Goal: Task Accomplishment & Management: Manage account settings

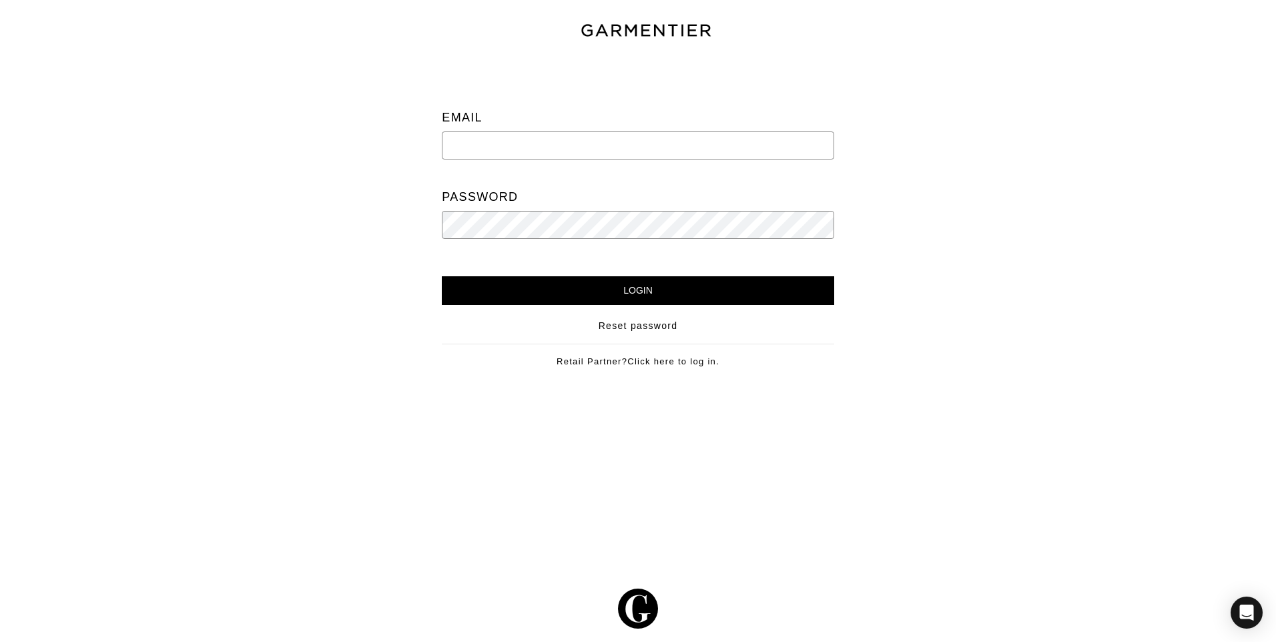
type input "[PERSON_NAME][EMAIL_ADDRESS][DOMAIN_NAME]"
click at [678, 292] on input "Login" at bounding box center [638, 290] width 392 height 29
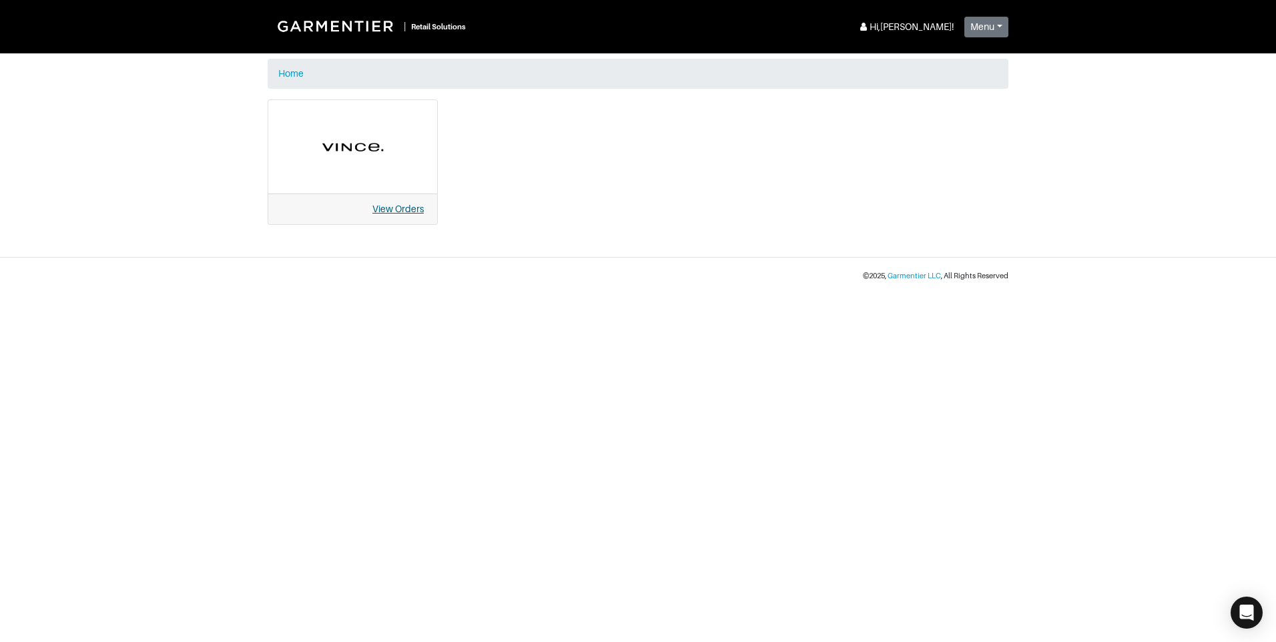
click at [415, 204] on link "View Orders" at bounding box center [397, 209] width 51 height 11
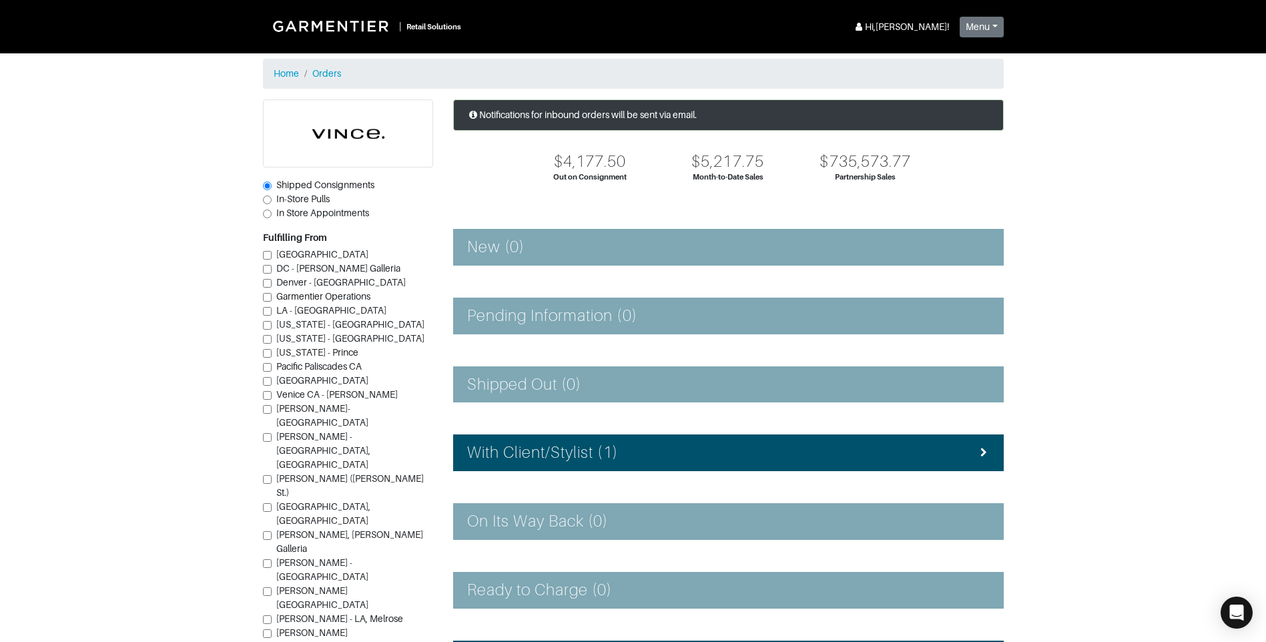
click at [265, 199] on input "In-Store Pulls" at bounding box center [267, 200] width 9 height 9
radio input "true"
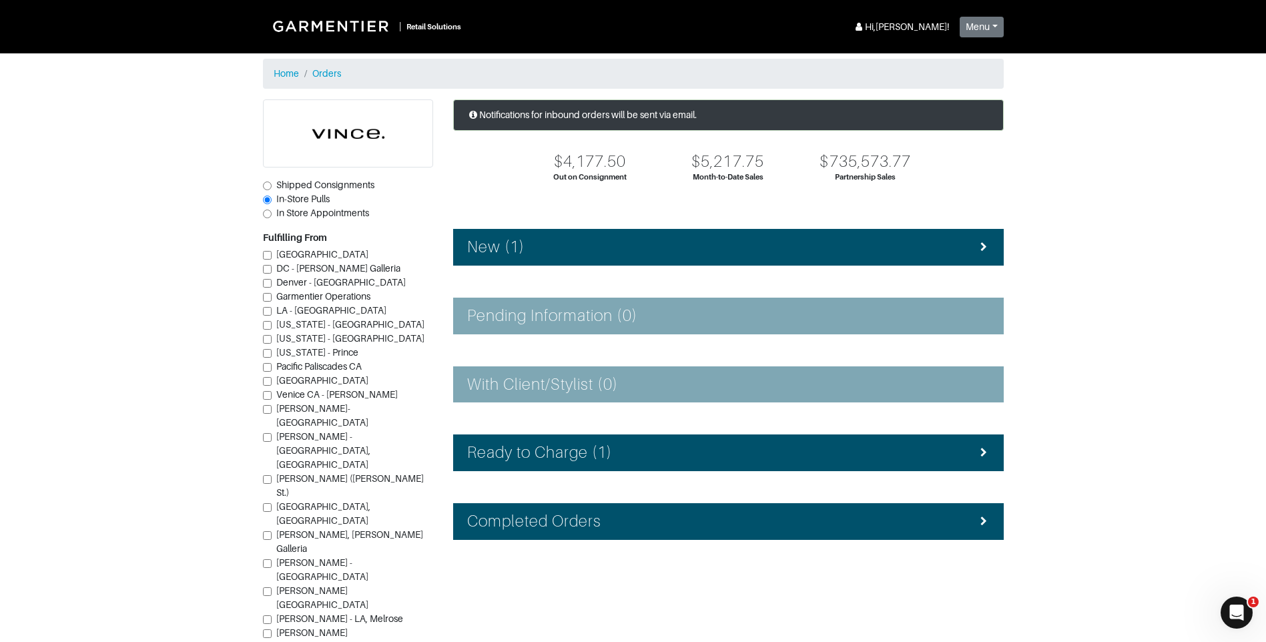
click at [306, 473] on span "Vince - Dallas (Knox St.)" at bounding box center [350, 485] width 148 height 25
click at [272, 475] on input "Vince - Dallas (Knox St.)" at bounding box center [267, 479] width 9 height 9
checkbox input "true"
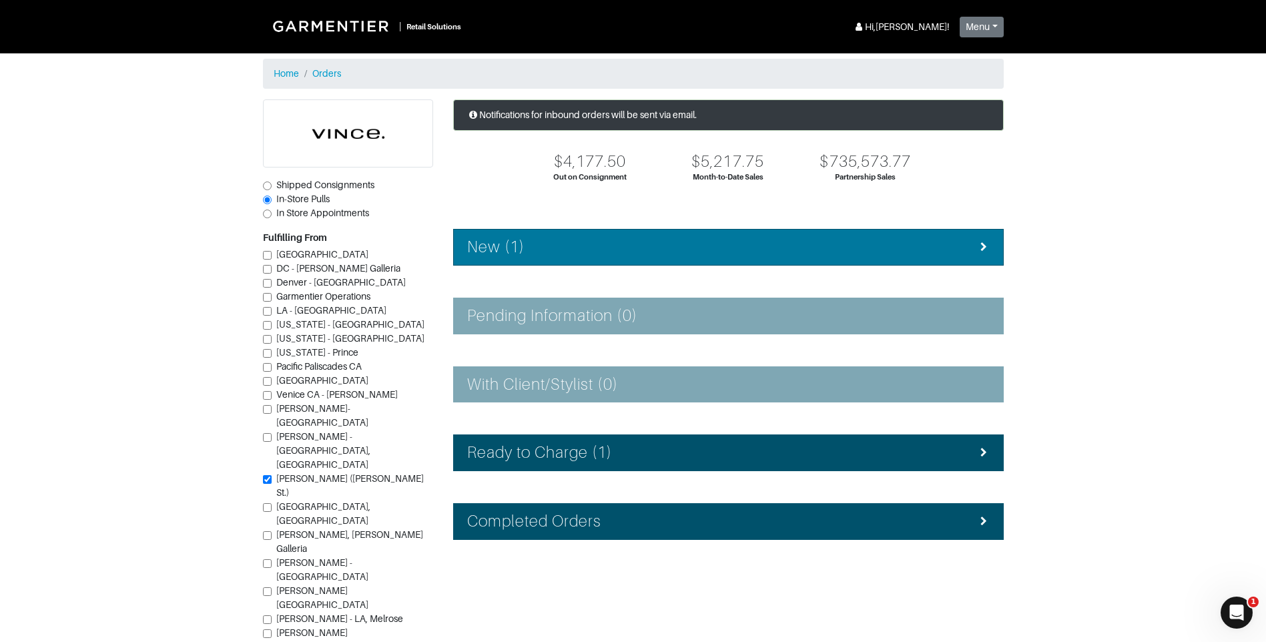
click at [921, 246] on div "New (1)" at bounding box center [728, 247] width 523 height 19
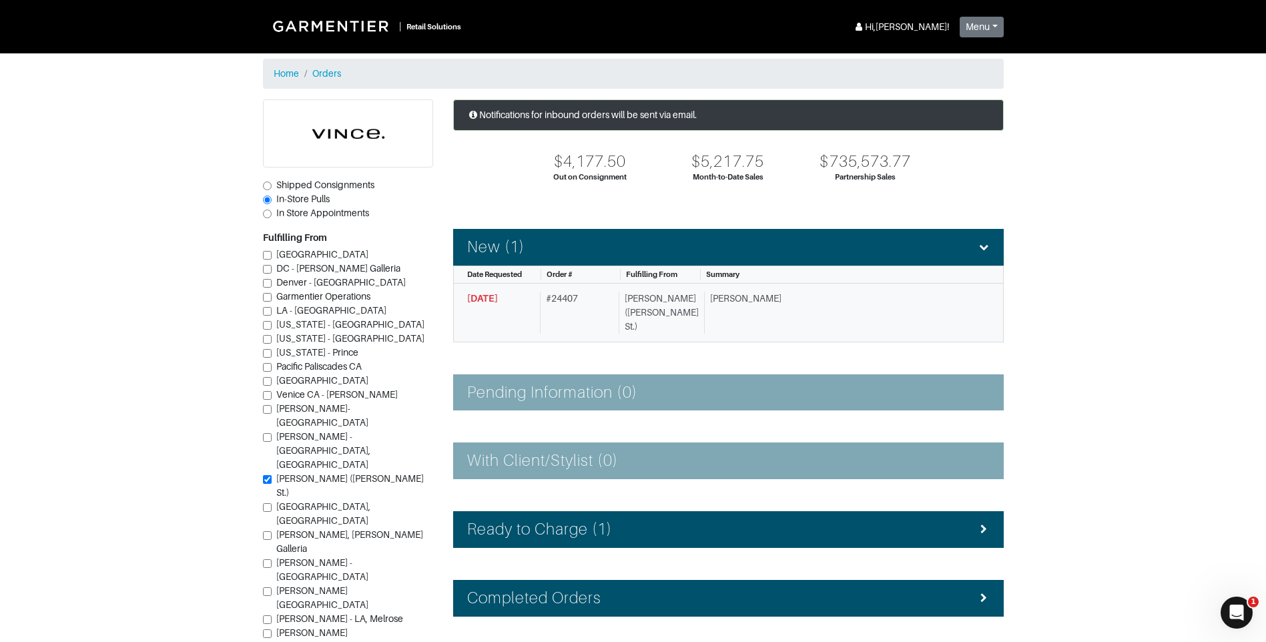
click at [766, 305] on div "Blake Z." at bounding box center [842, 313] width 276 height 42
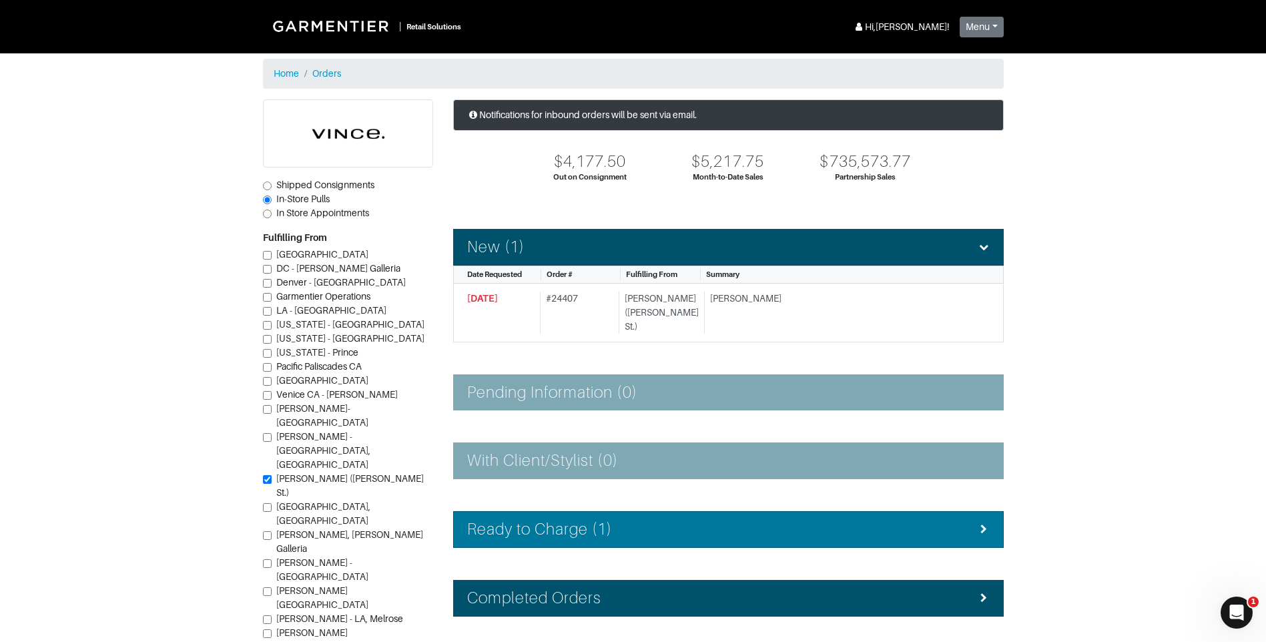
click at [803, 520] on div "Ready to Charge (1)" at bounding box center [728, 529] width 523 height 19
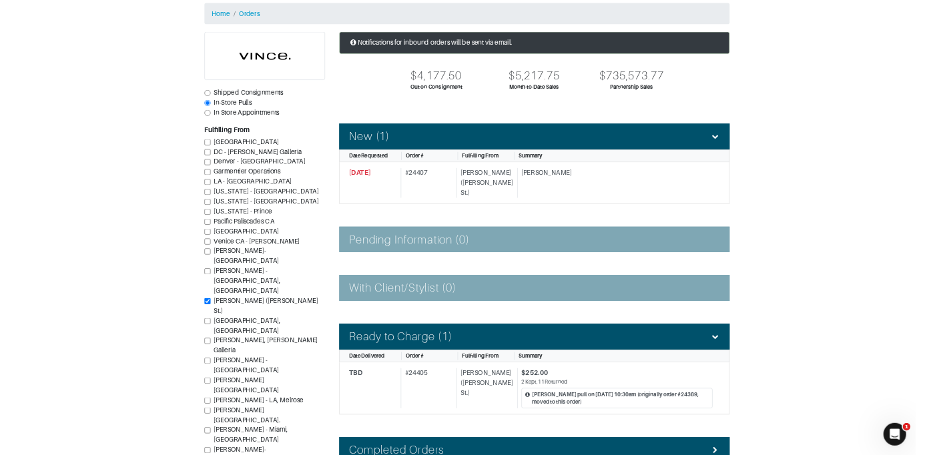
scroll to position [44, 0]
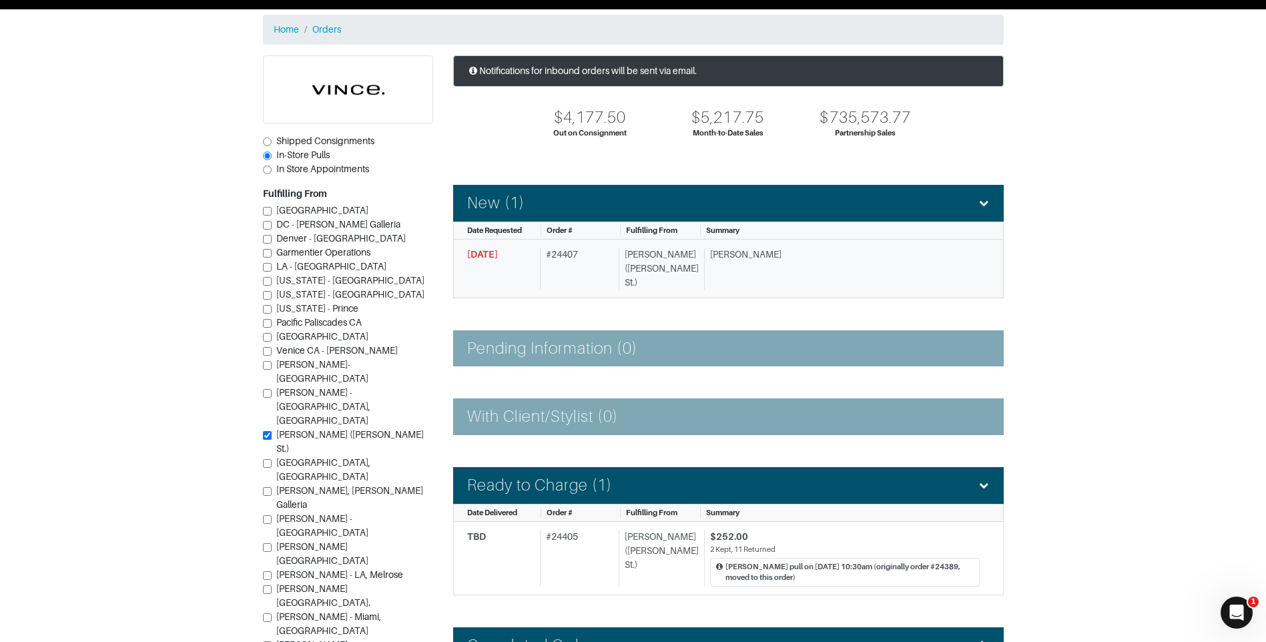
click at [750, 261] on div "Blake Z." at bounding box center [842, 269] width 276 height 42
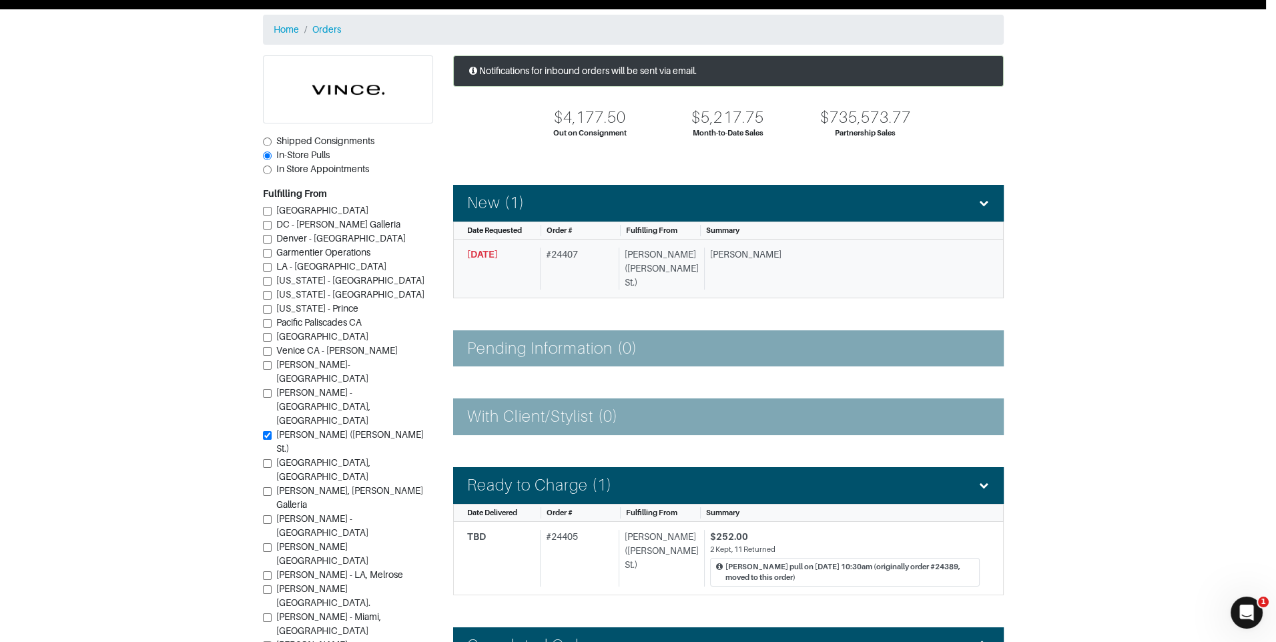
click at [750, 261] on div "Loading your Order Loading..." at bounding box center [638, 321] width 1276 height 642
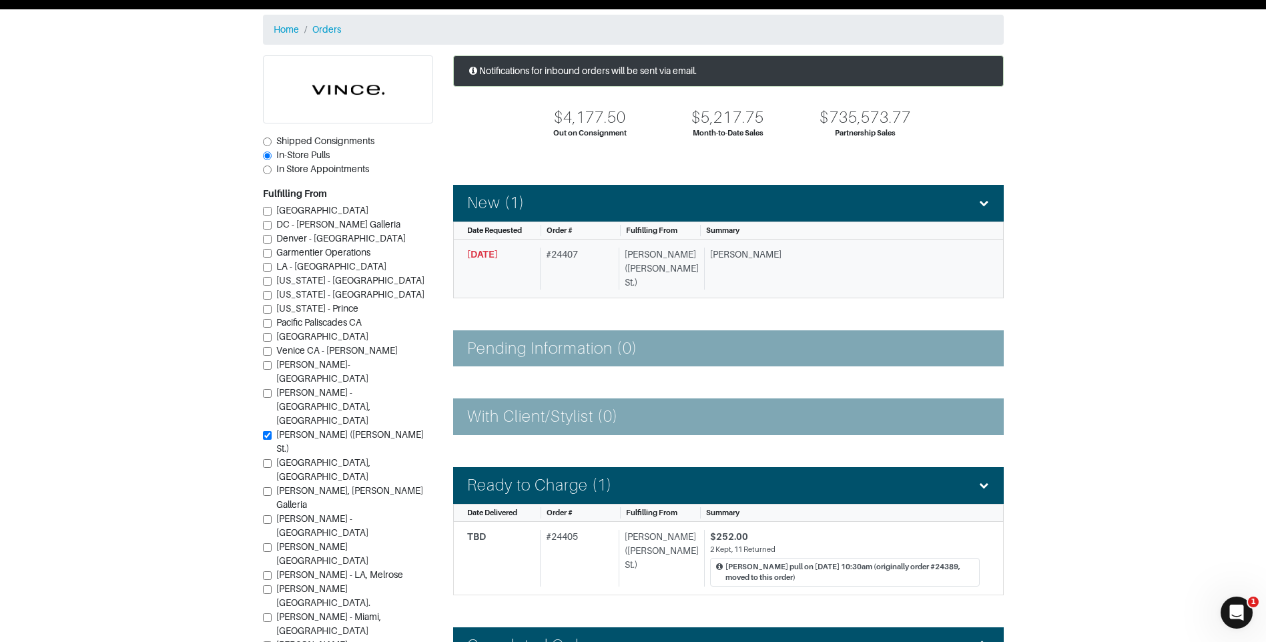
click at [658, 263] on div "Vince - Dallas (Knox St.)" at bounding box center [659, 269] width 80 height 42
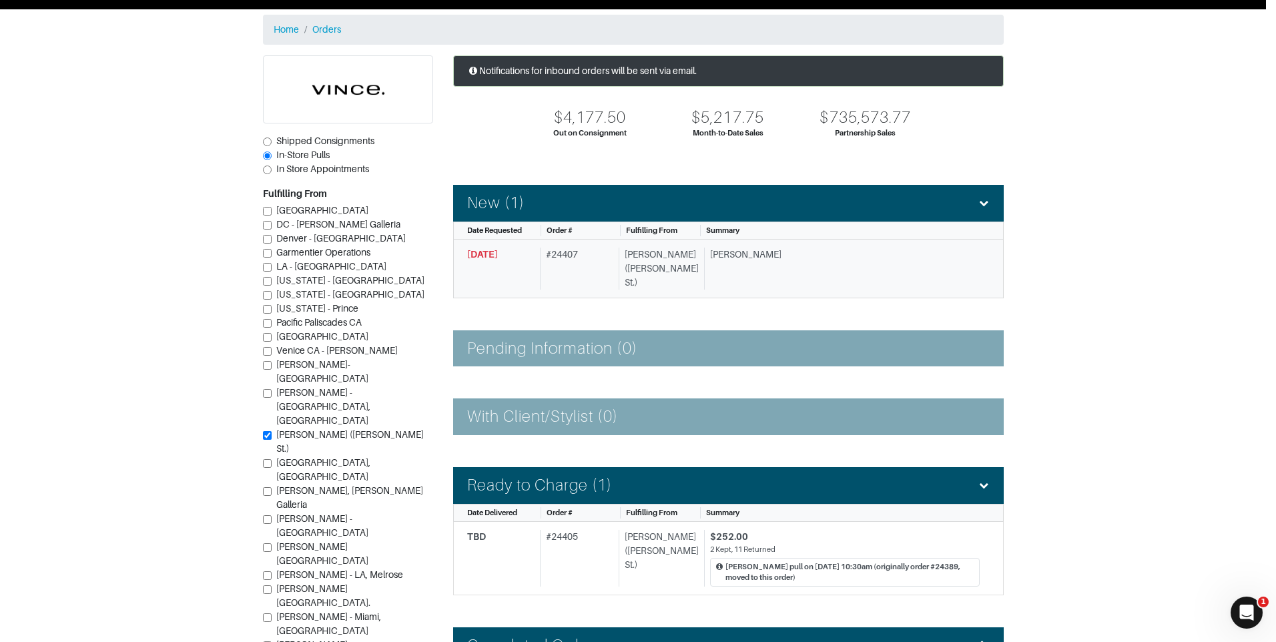
click at [658, 263] on div "Loading your Order Loading..." at bounding box center [638, 321] width 1276 height 642
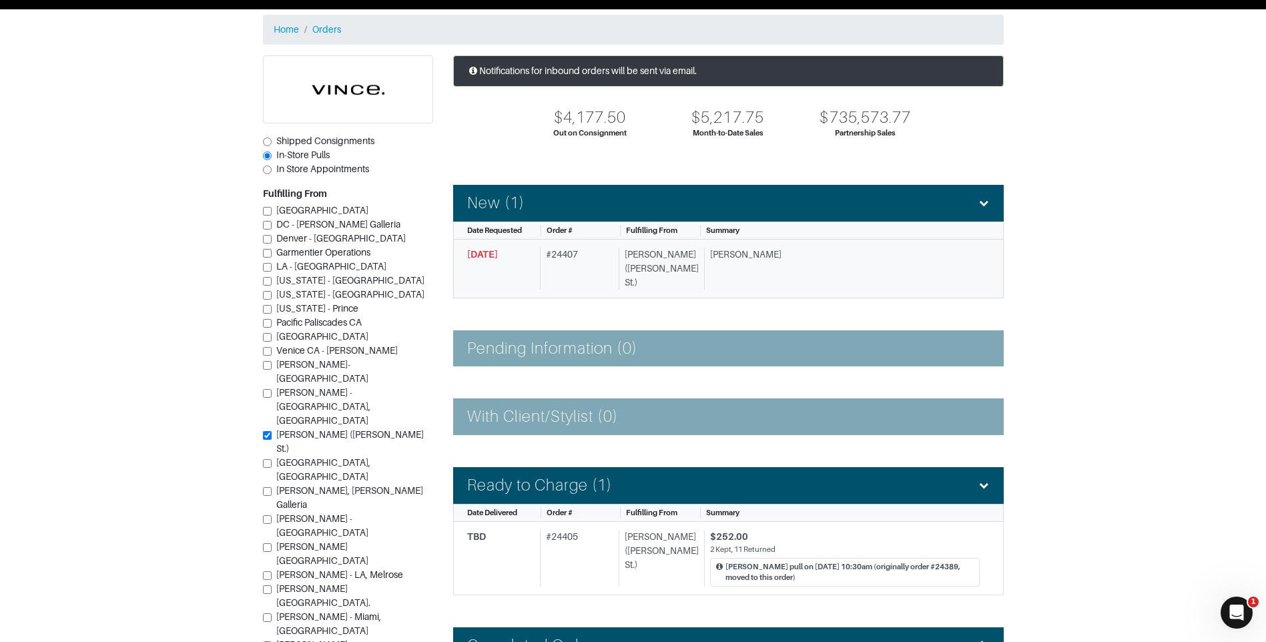
click at [583, 266] on div "# 24407" at bounding box center [576, 269] width 73 height 42
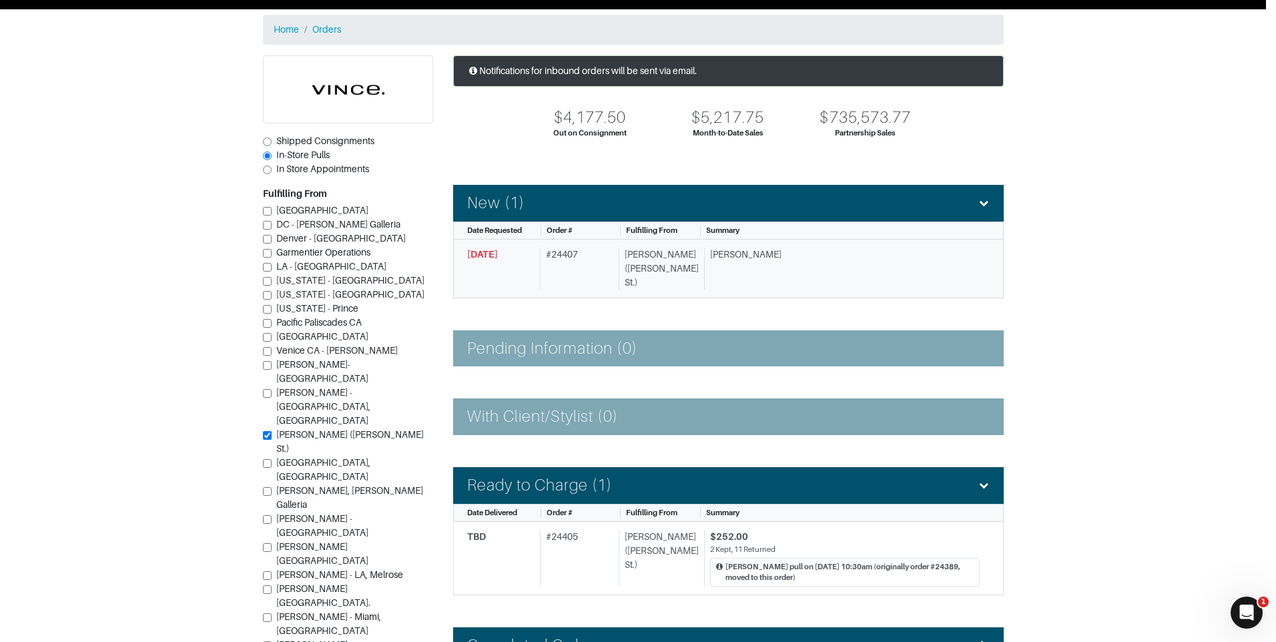
click at [583, 266] on div "Order # 24407 Vince - Dallas (Knox St.) × 1. Confirm Item Availability Complete…" at bounding box center [638, 321] width 1276 height 642
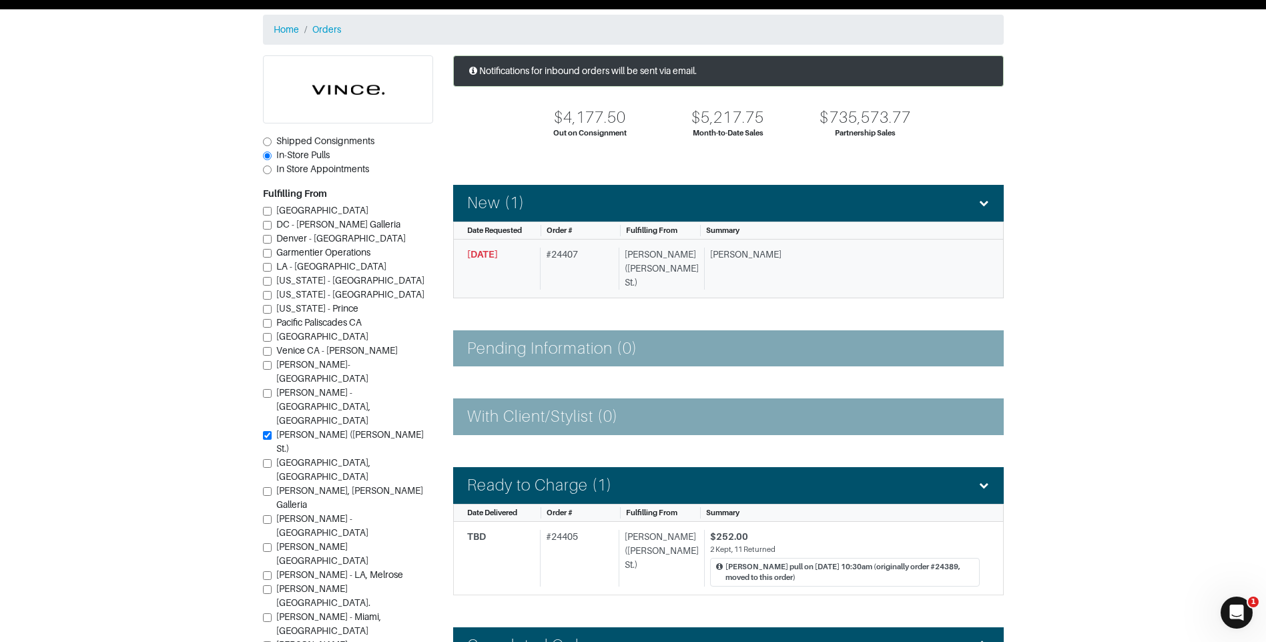
click at [519, 256] on div "8/20/2025" at bounding box center [500, 269] width 67 height 42
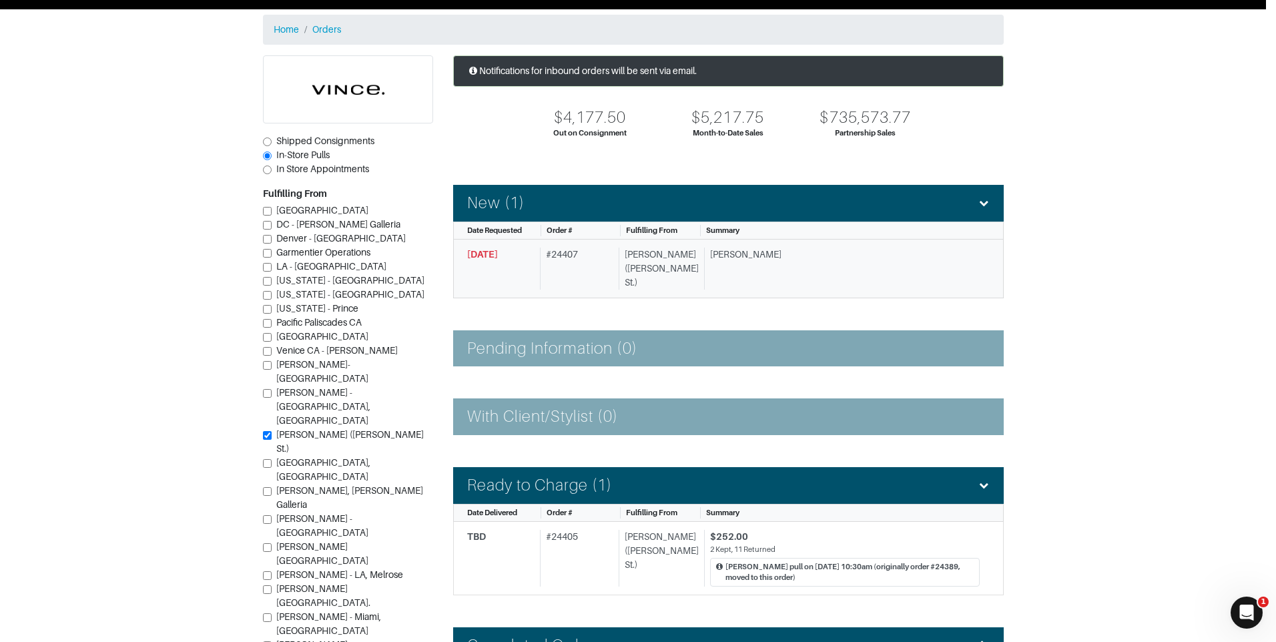
click at [519, 256] on div "Order # 24407 Vince - Dallas (Knox St.) × 1. Confirm Item Availability Complete…" at bounding box center [638, 321] width 1276 height 642
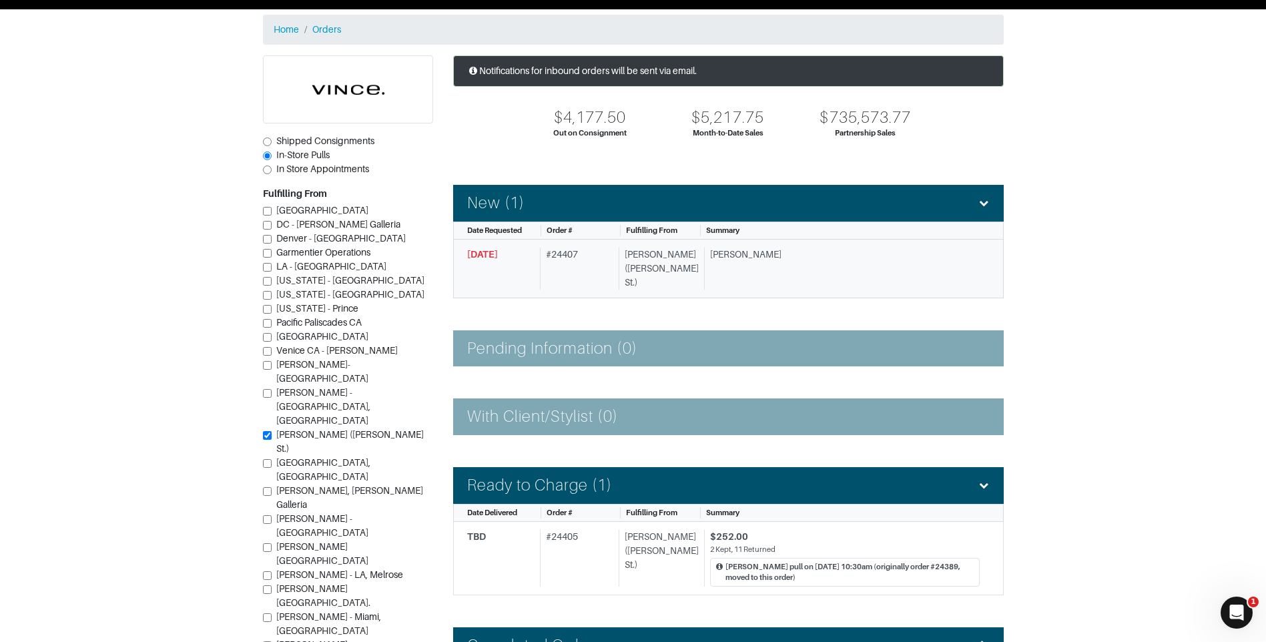
click at [469, 251] on span "8/20/2025" at bounding box center [482, 254] width 31 height 11
click at [514, 246] on link "8/20/2025 # 24407 Vince - Dallas (Knox St.) Blake Z." at bounding box center [728, 269] width 551 height 59
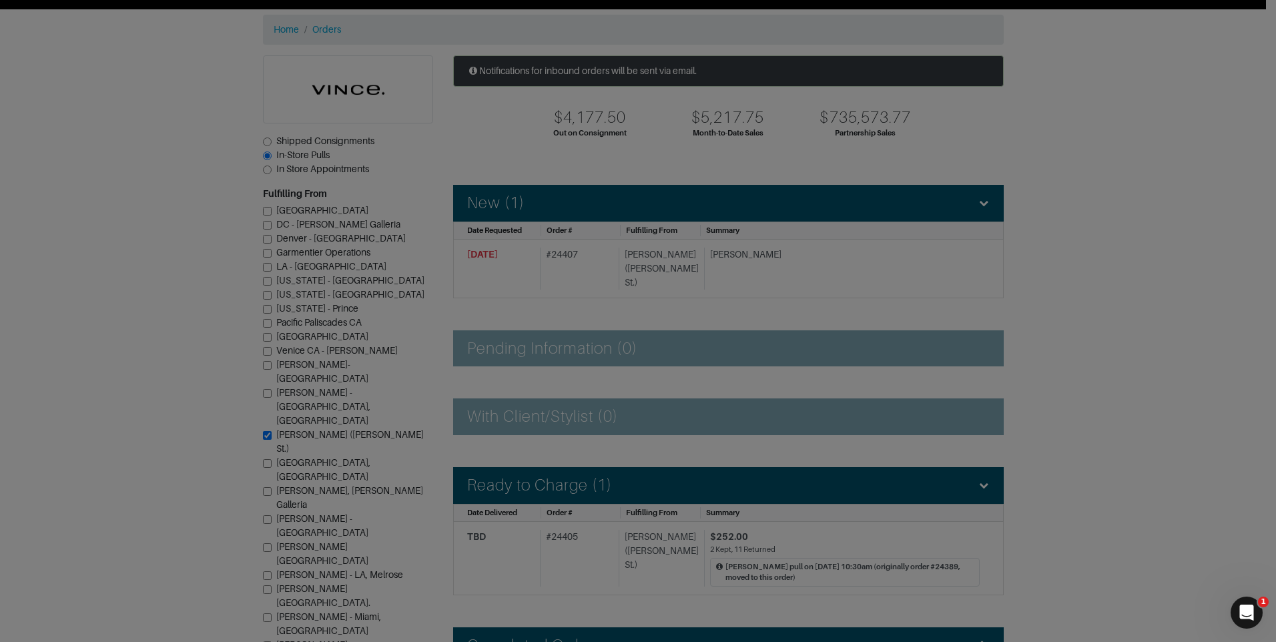
click at [523, 260] on div "Order # 24407 Vince - Dallas (Knox St.) × 1. Confirm Item Availability Complete…" at bounding box center [638, 321] width 1276 height 642
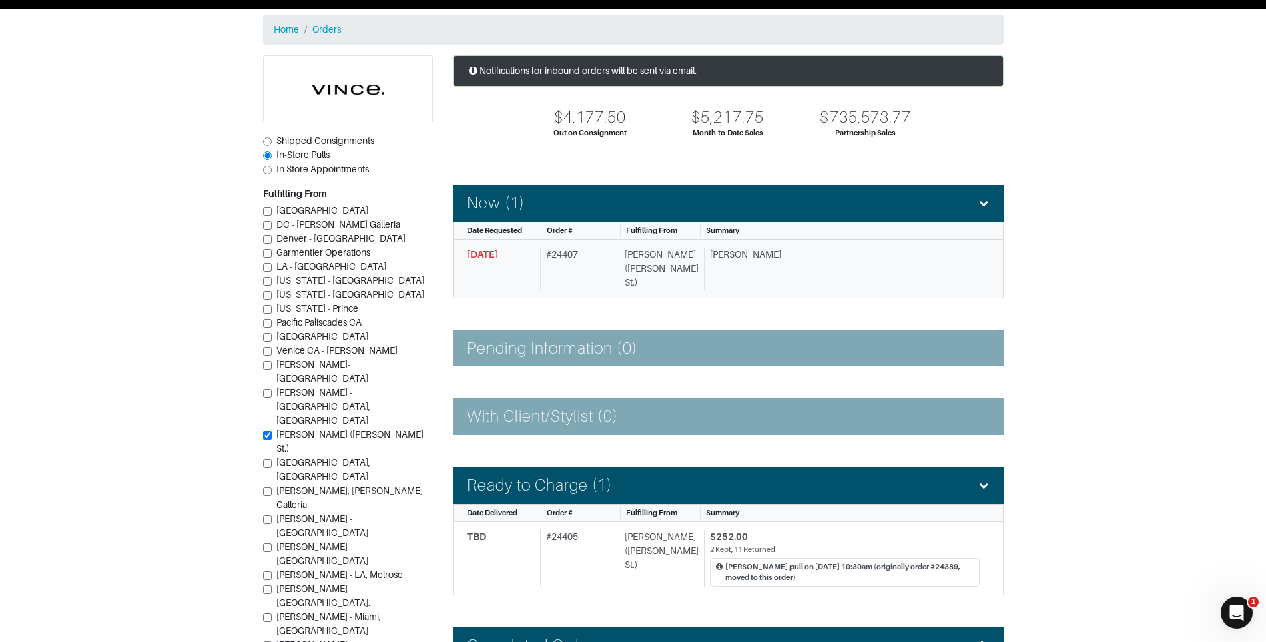
click at [493, 251] on span "8/20/2025" at bounding box center [482, 254] width 31 height 11
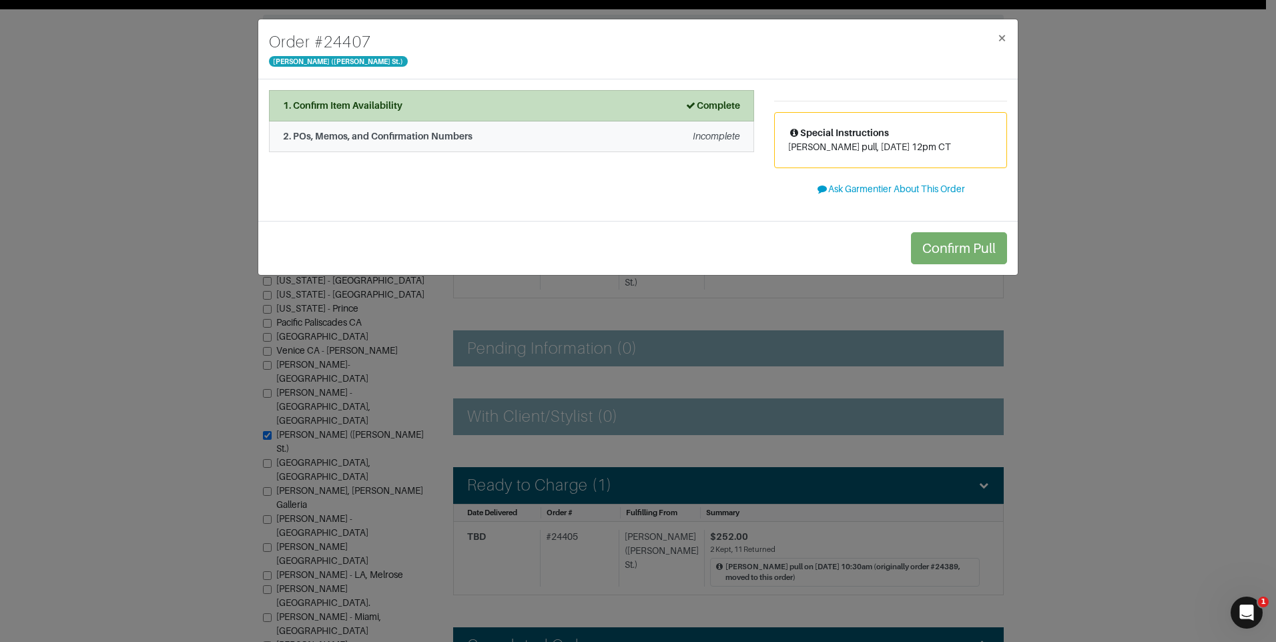
click at [694, 142] on div "Incomplete" at bounding box center [716, 136] width 47 height 14
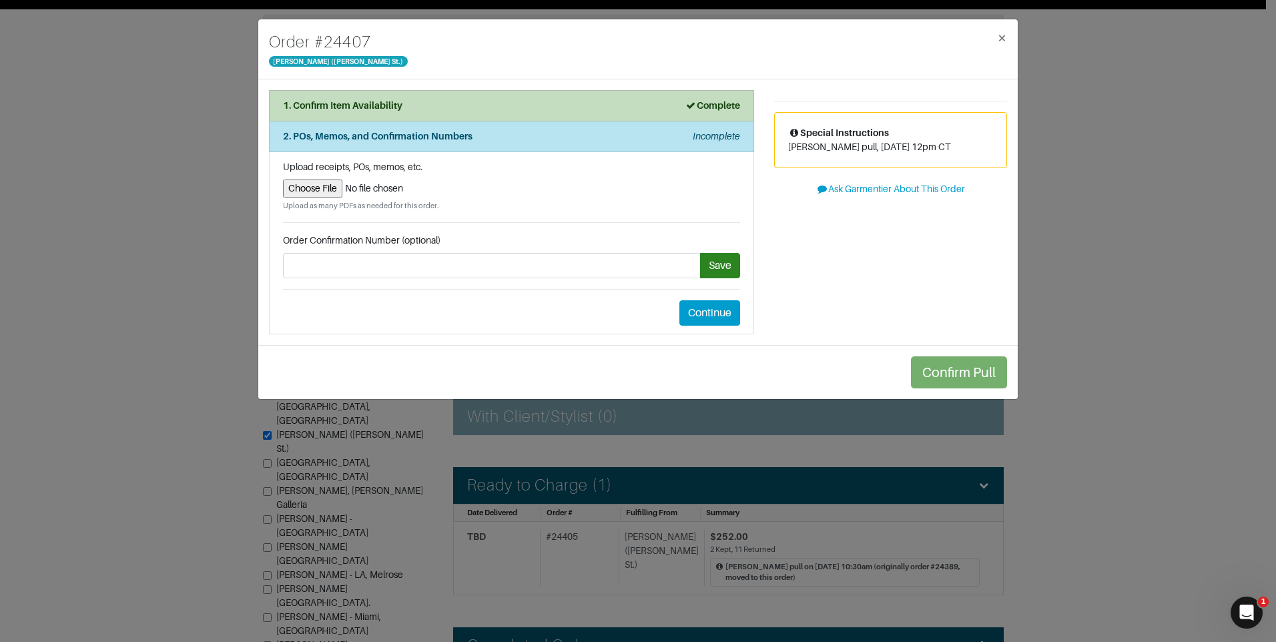
click at [321, 188] on input "file" at bounding box center [511, 189] width 457 height 18
click at [1124, 388] on div "Order # 24407 Vince - Dallas (Knox St.) × 1. Confirm Item Availability Complete…" at bounding box center [638, 321] width 1276 height 642
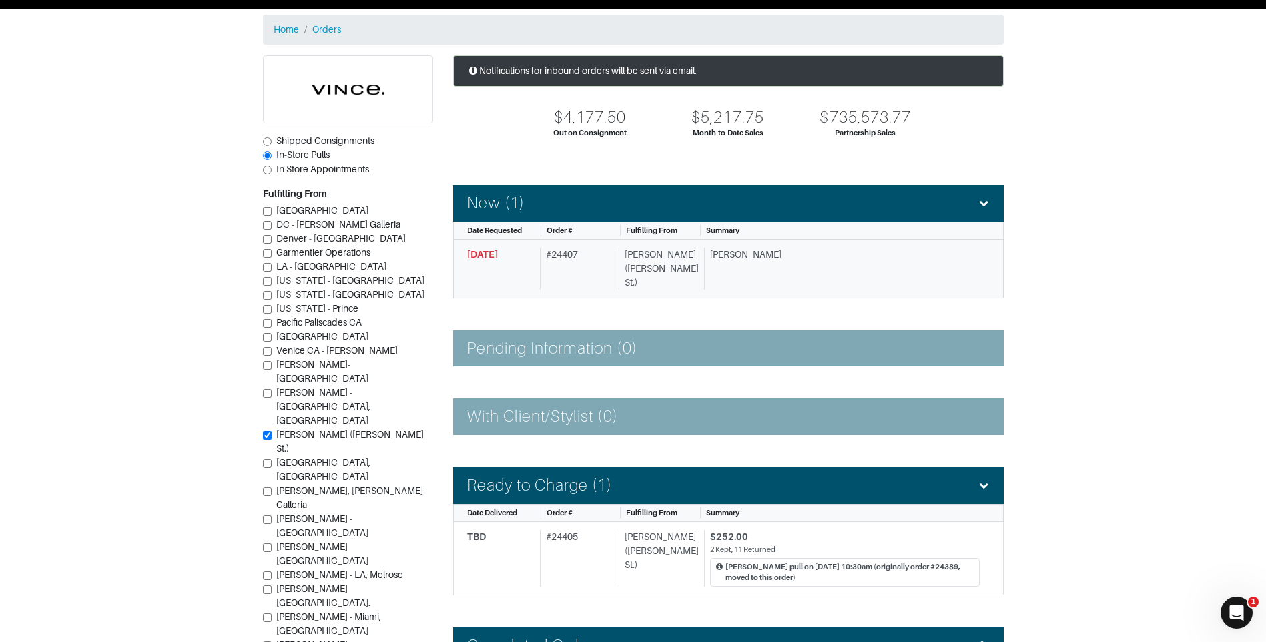
click at [758, 258] on div "Blake Z." at bounding box center [842, 269] width 276 height 42
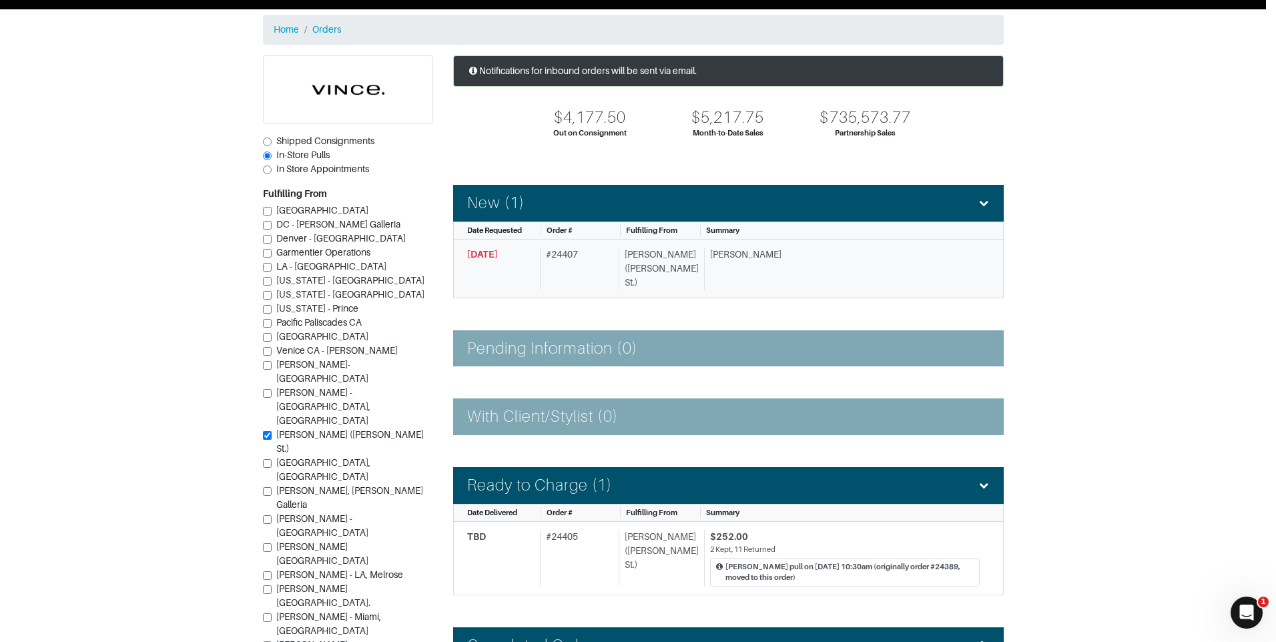
click at [758, 258] on div "Order # 24407 Vince - Dallas (Knox St.) × 1. Confirm Item Availability Complete…" at bounding box center [638, 321] width 1276 height 642
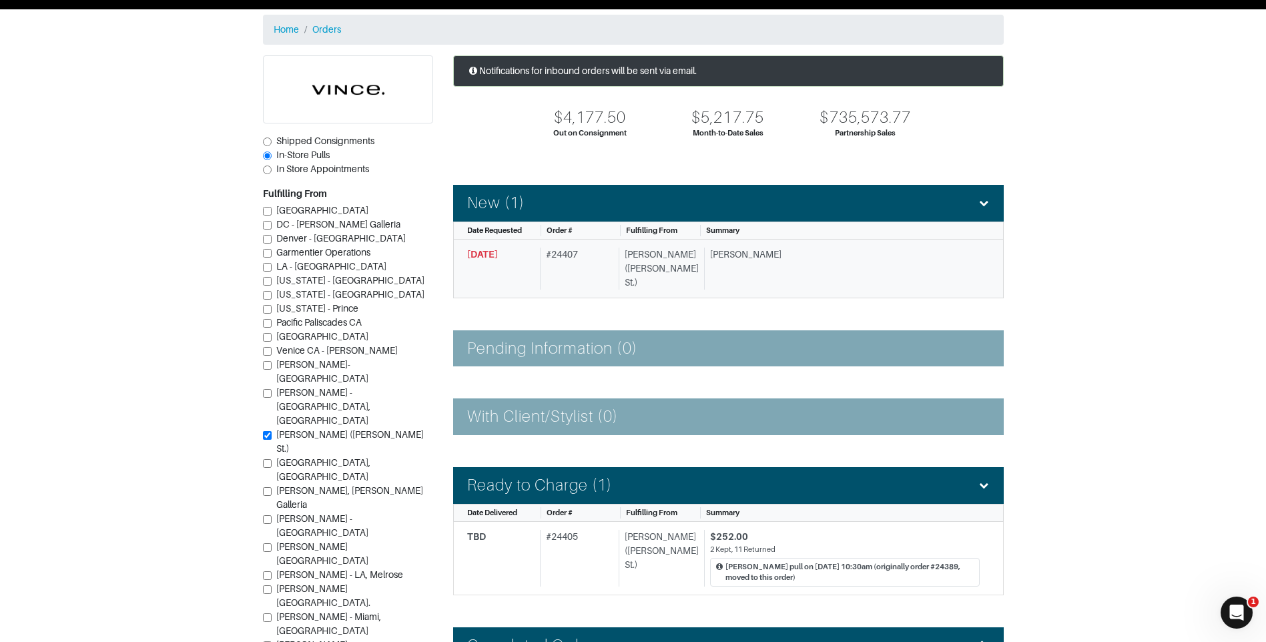
click at [528, 256] on div "8/20/2025" at bounding box center [500, 269] width 67 height 42
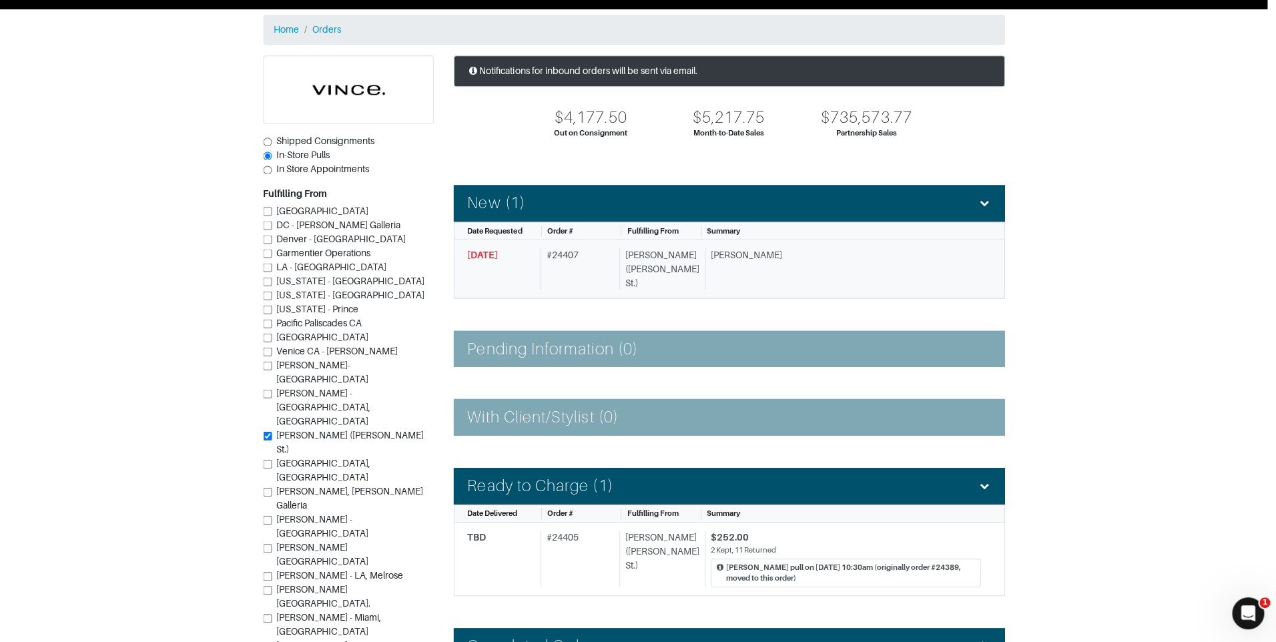
click at [528, 256] on div "Order # 24407 Vince - Dallas (Knox St.) × 1. Confirm Item Availability Complete…" at bounding box center [638, 321] width 1276 height 642
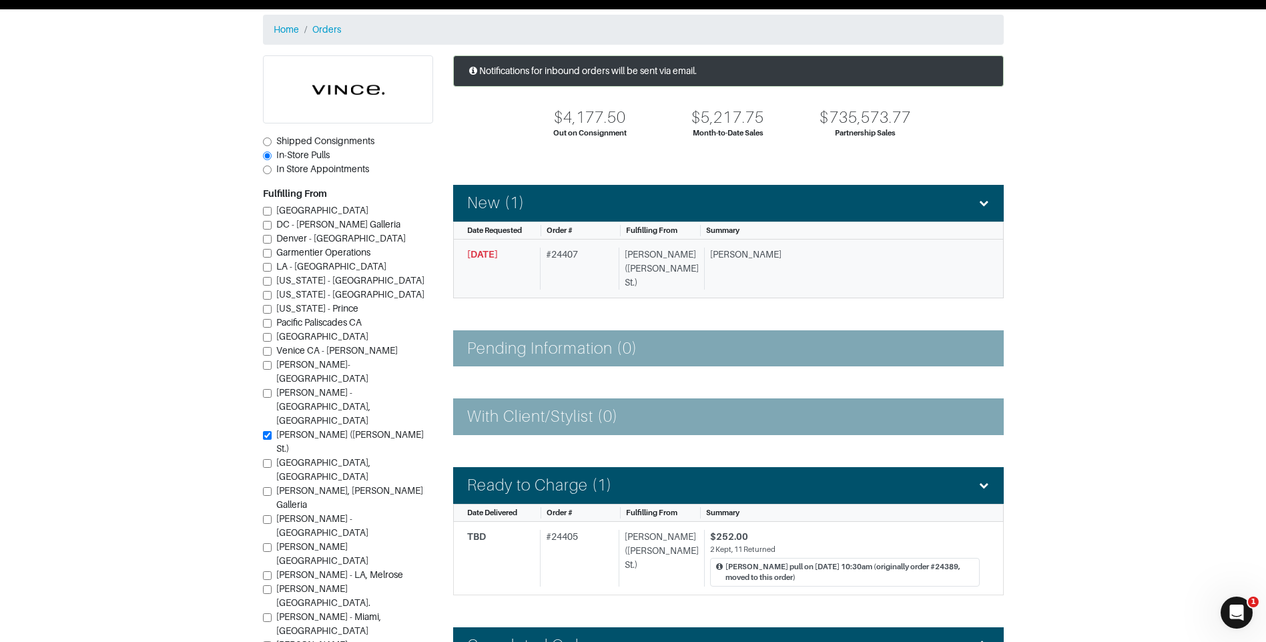
click at [527, 248] on div "8/20/2025" at bounding box center [500, 269] width 67 height 42
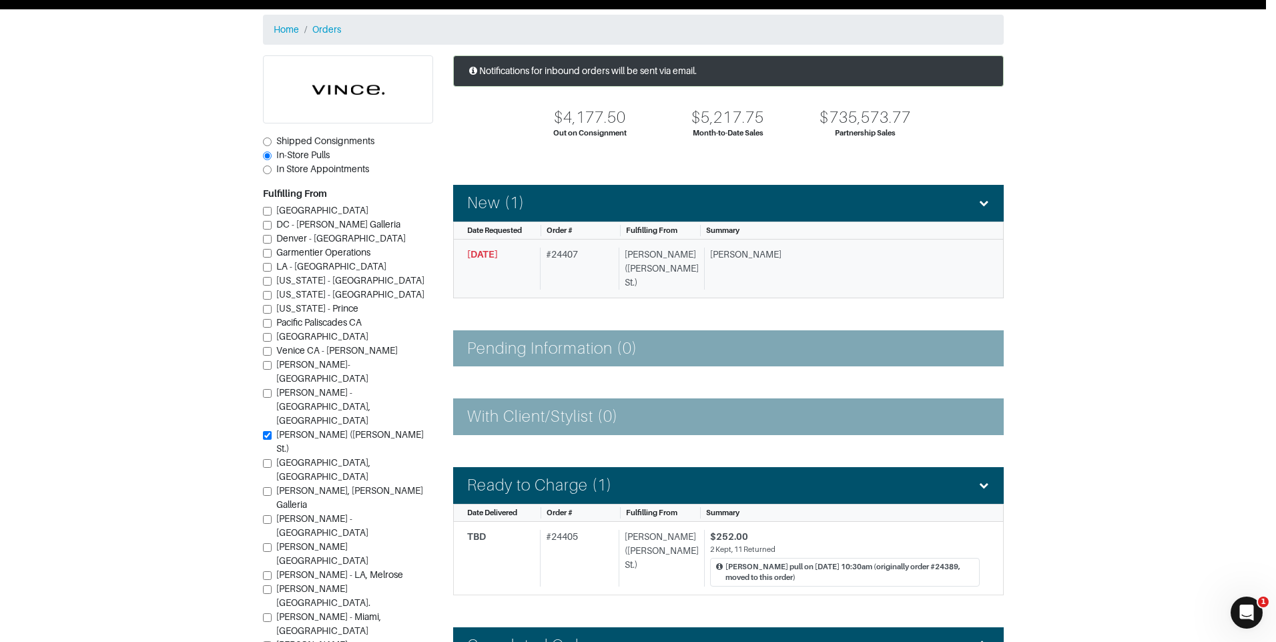
click at [527, 248] on div "Order # 24407 Vince - Dallas (Knox St.) × 1. Confirm Item Availability Complete…" at bounding box center [638, 321] width 1276 height 642
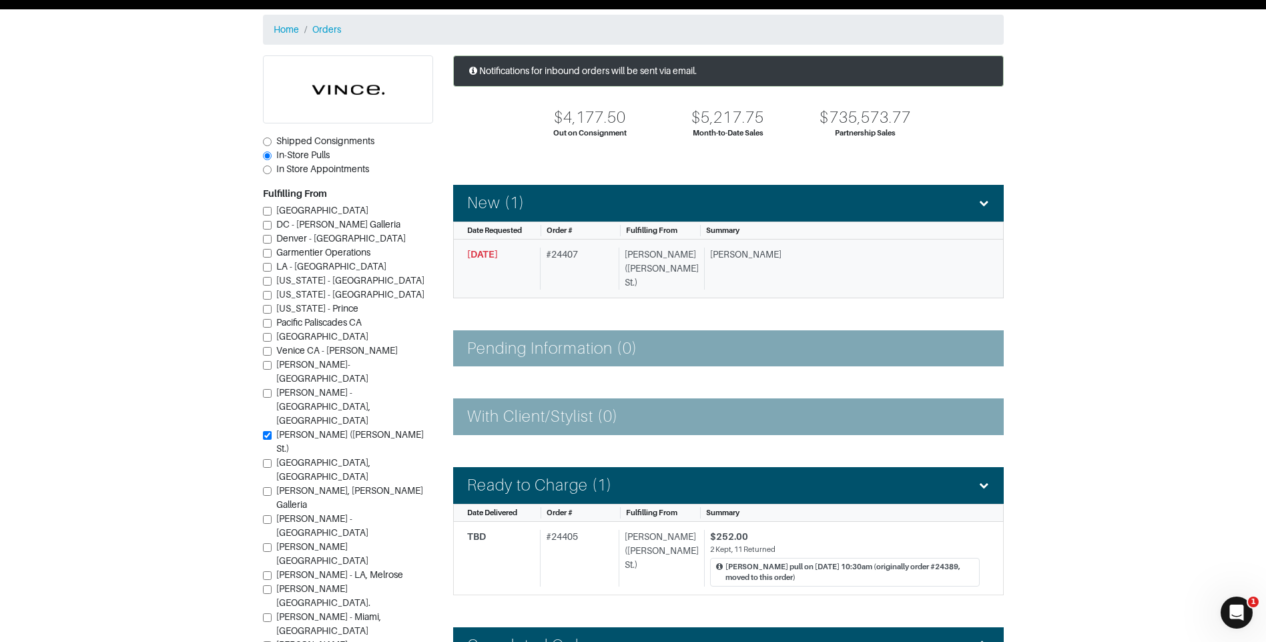
click at [498, 253] on span "8/20/2025" at bounding box center [482, 254] width 31 height 11
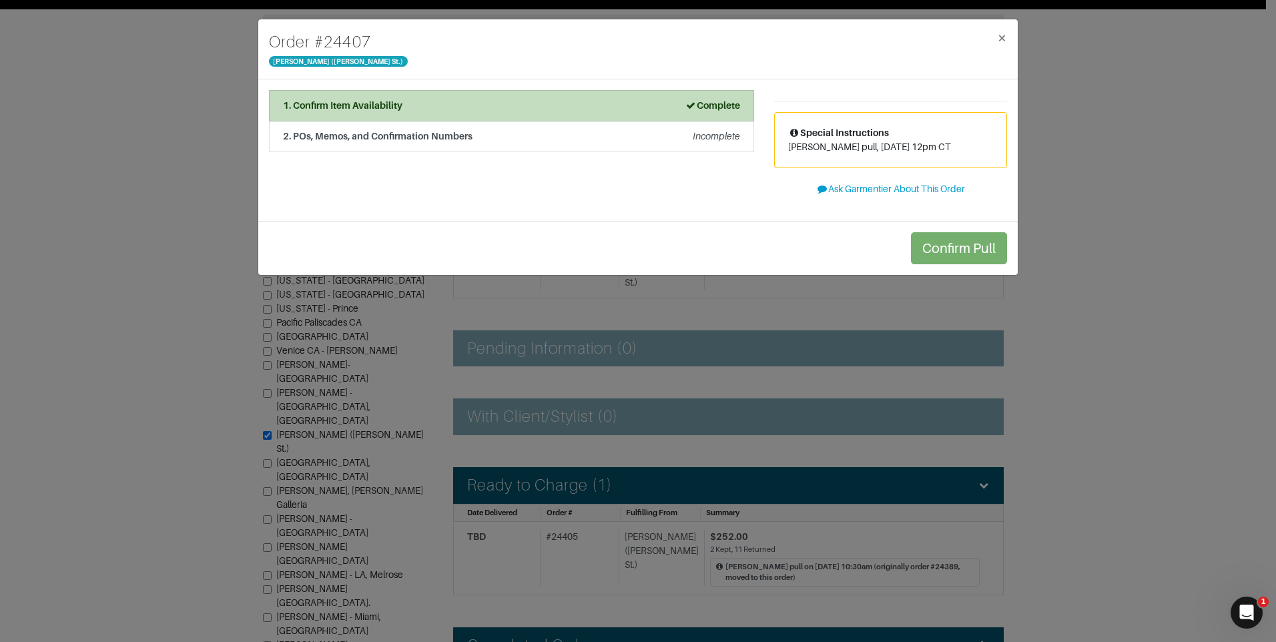
click at [507, 243] on div "Confirm Pull" at bounding box center [638, 248] width 760 height 54
click at [661, 134] on div "2. POs, Memos, and Confirmation Numbers Incomplete" at bounding box center [511, 136] width 457 height 14
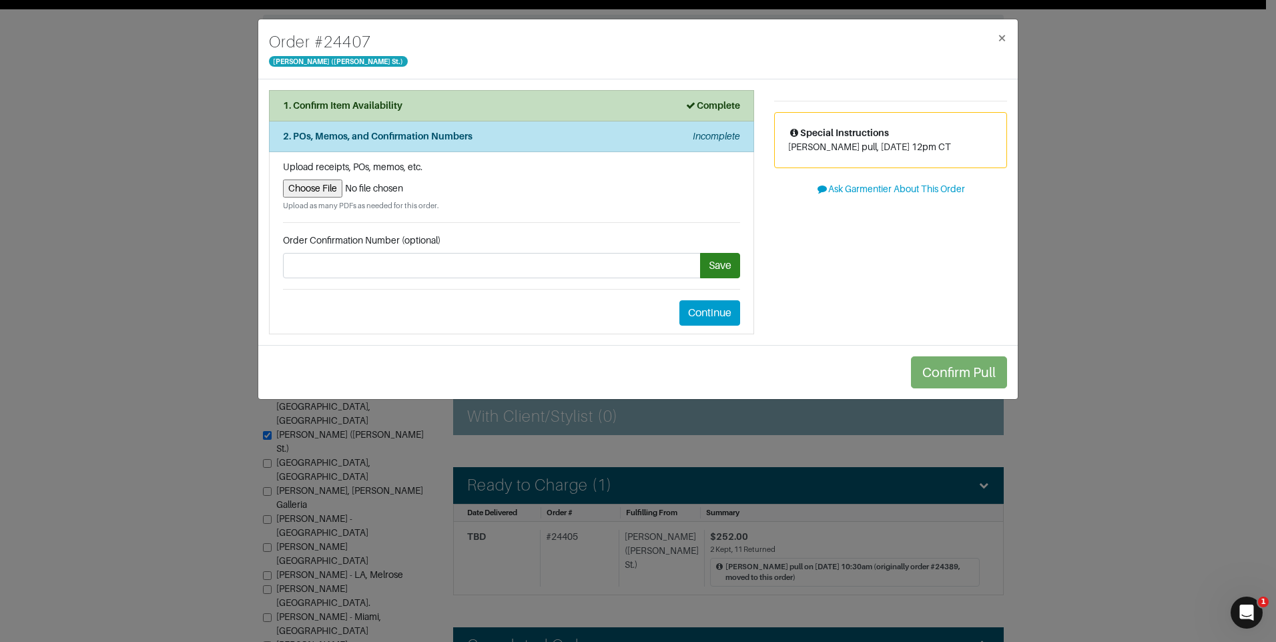
click at [308, 178] on div "Upload receipts, POs, memos, etc. Upload as many PDFs as needed for this order." at bounding box center [511, 185] width 457 height 51
click at [314, 188] on input "file" at bounding box center [511, 189] width 457 height 18
click at [287, 176] on div "Upload receipts, POs, memos, etc. Upload as many PDFs as needed for this order." at bounding box center [511, 185] width 457 height 51
click at [317, 190] on input "file" at bounding box center [511, 189] width 457 height 18
type input "C:\fakepath\GarmPullASh8.26.pdf"
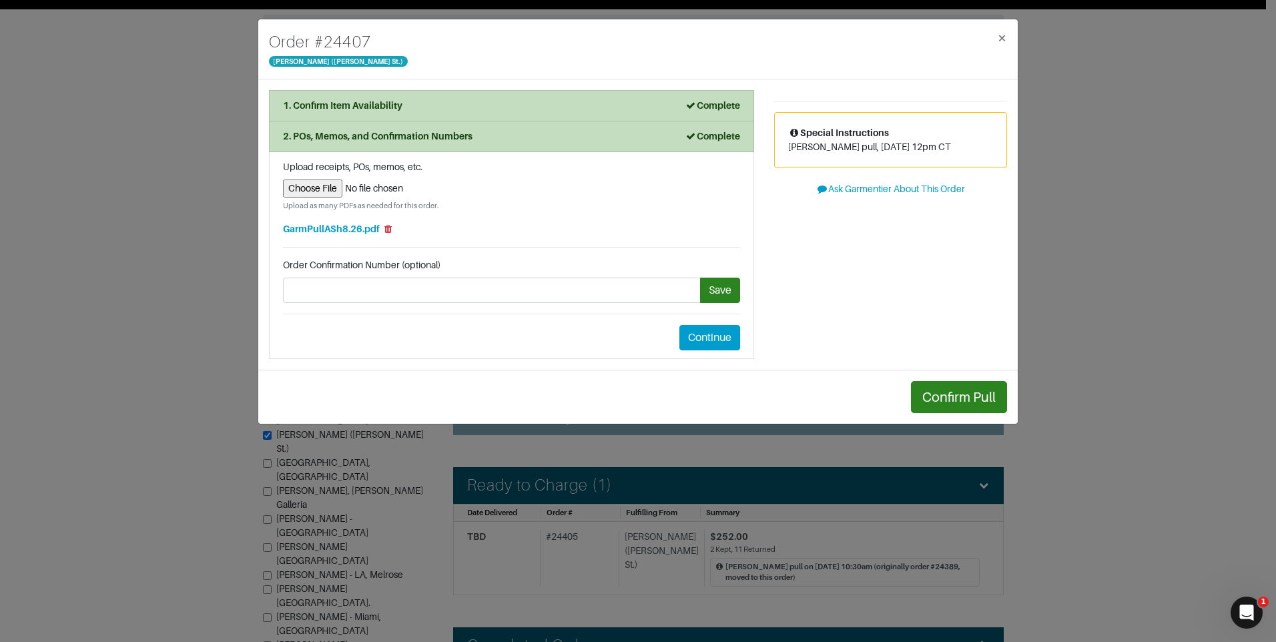
click at [724, 257] on li "Upload receipts, POs, memos, etc. Upload as many PDFs as needed for this order.…" at bounding box center [511, 255] width 485 height 207
click at [728, 296] on button "Save" at bounding box center [720, 290] width 40 height 25
click at [716, 338] on button "Continue" at bounding box center [710, 337] width 61 height 25
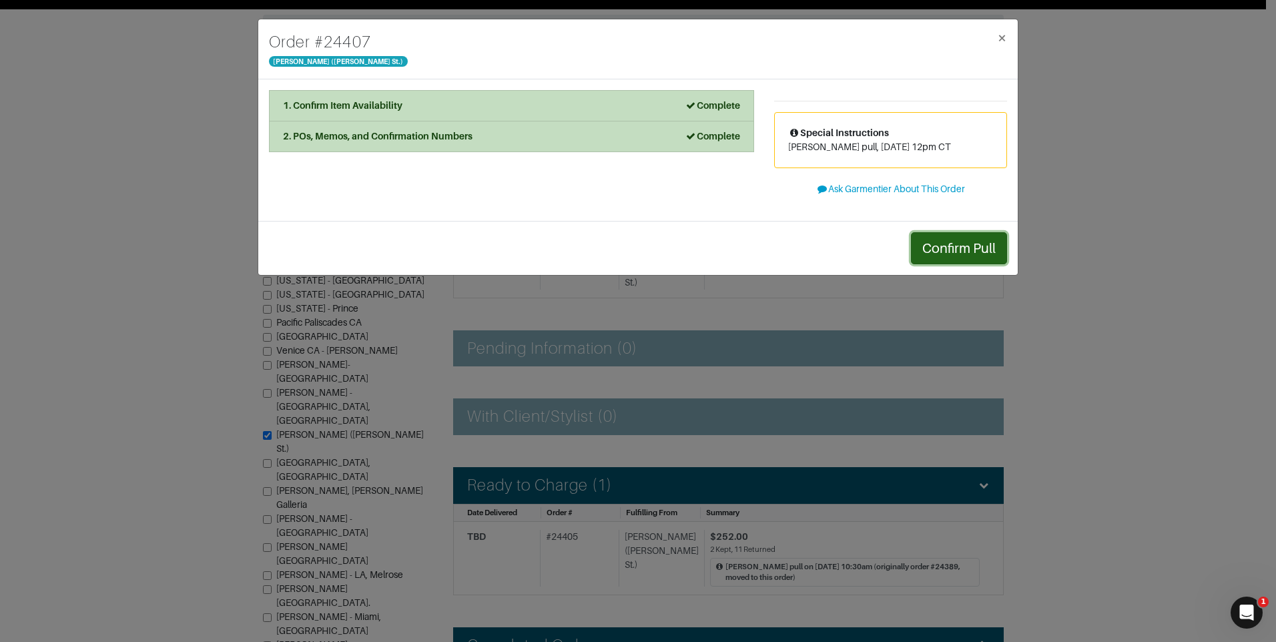
click at [964, 243] on button "Confirm Pull" at bounding box center [959, 248] width 96 height 32
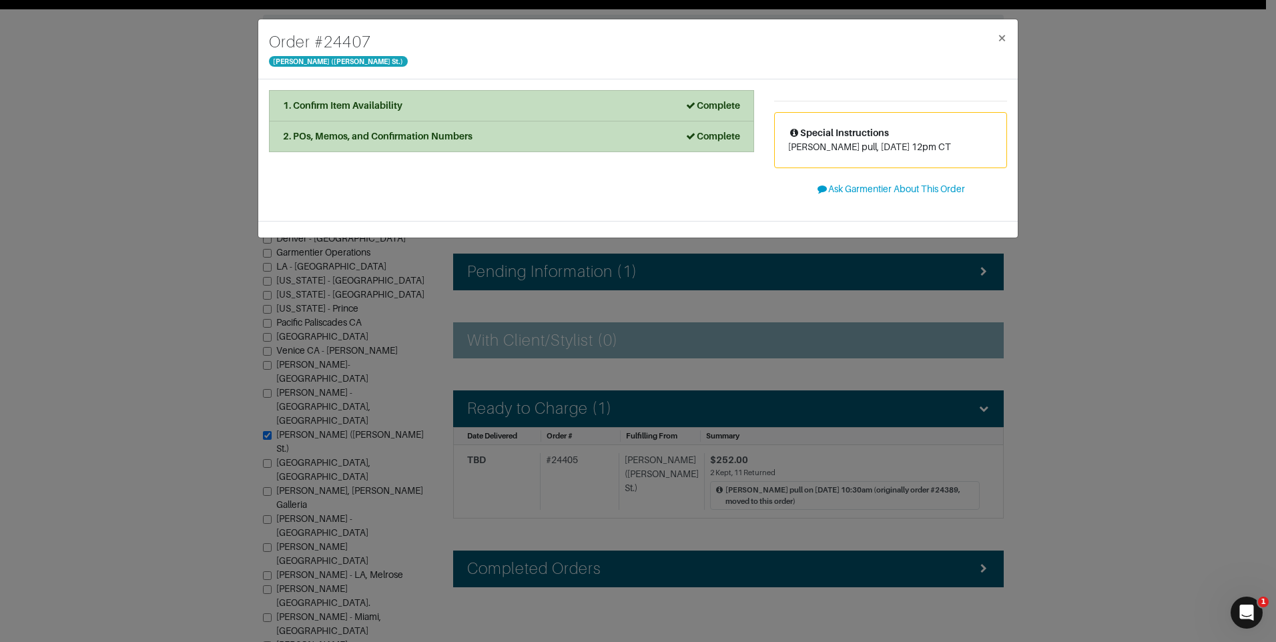
click at [390, 197] on div "1. Confirm Item Availability Complete Confirm Item Availability Total: $0.00 To…" at bounding box center [511, 150] width 505 height 120
click at [1013, 36] on button "×" at bounding box center [1002, 37] width 31 height 37
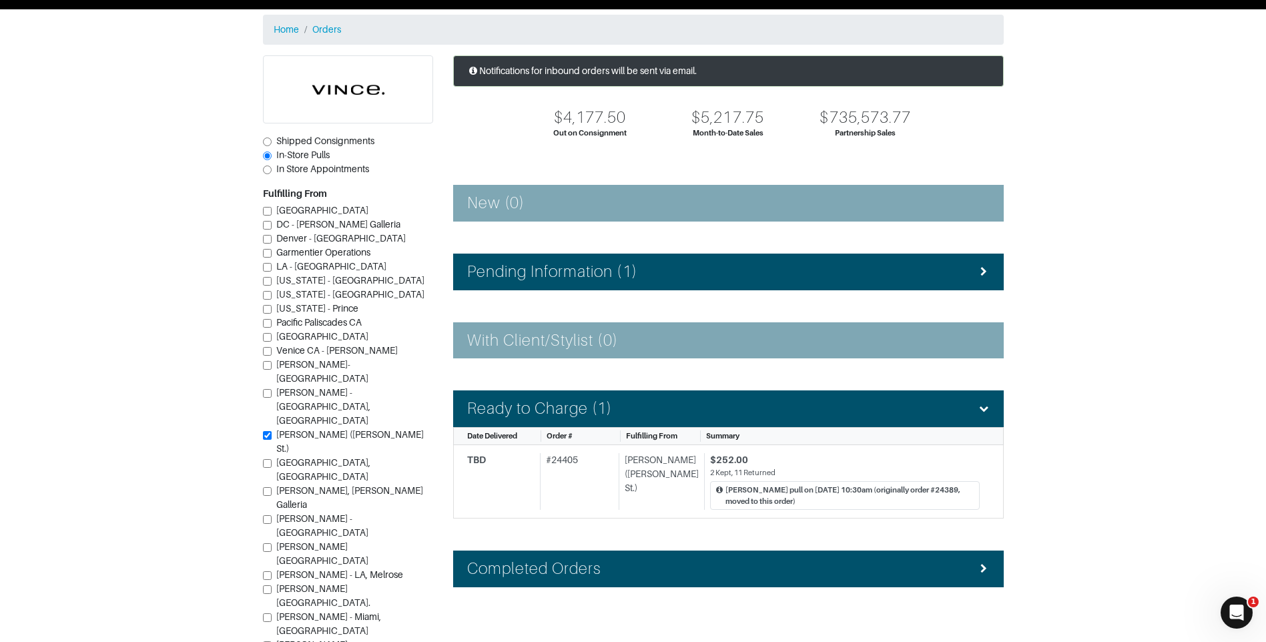
click at [170, 282] on section "| Retail Solutions Hi, Vince M ! Menu Home Logout Home Orders Shipped Consignme…" at bounding box center [633, 344] width 1266 height 776
click at [1219, 338] on section "| Retail Solutions Hi, Vince M ! Menu Home Logout Home Orders Shipped Consignme…" at bounding box center [633, 344] width 1266 height 776
